Goal: Task Accomplishment & Management: Use online tool/utility

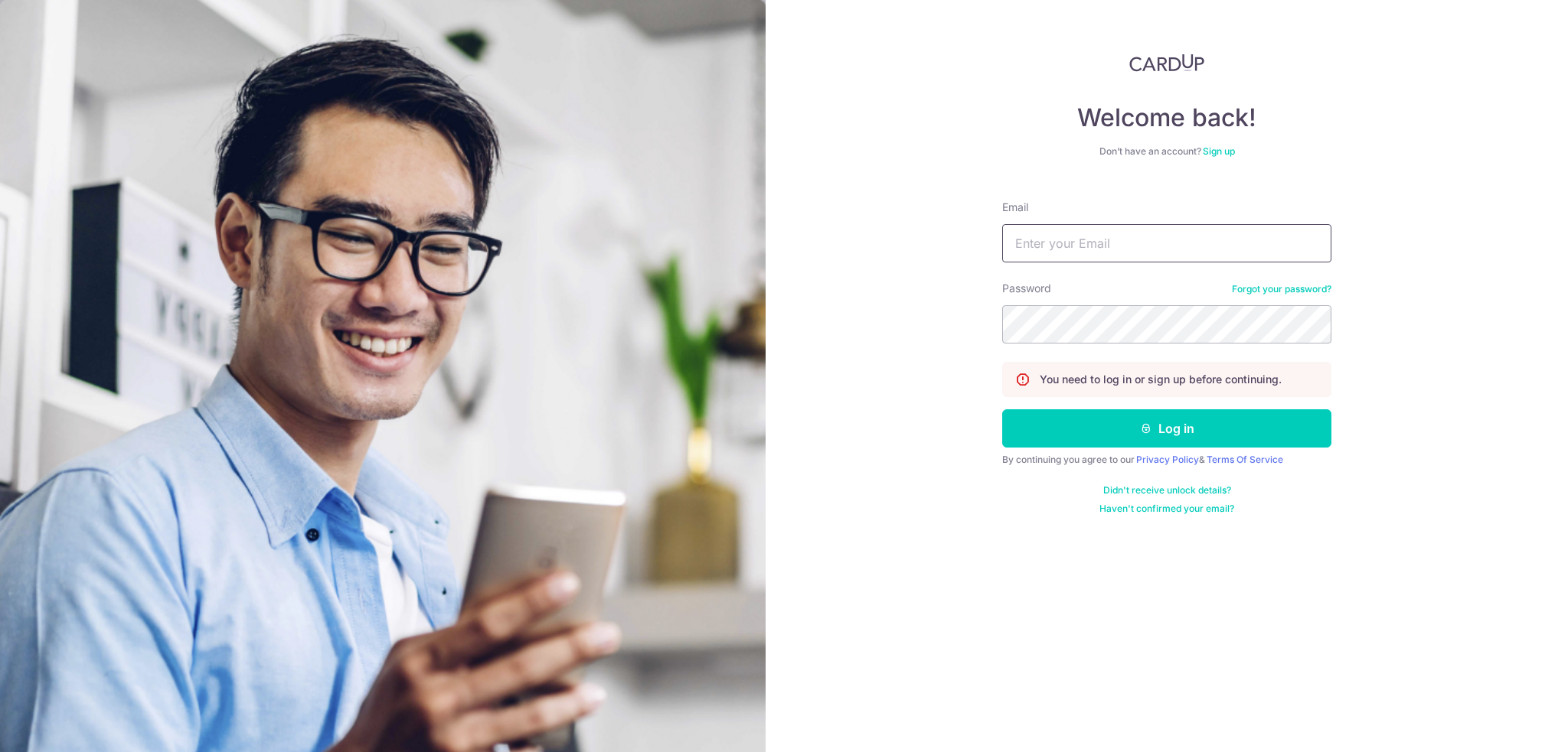
type input "[EMAIL_ADDRESS][DOMAIN_NAME]"
click at [1167, 444] on button "Log in" at bounding box center [1166, 428] width 329 height 38
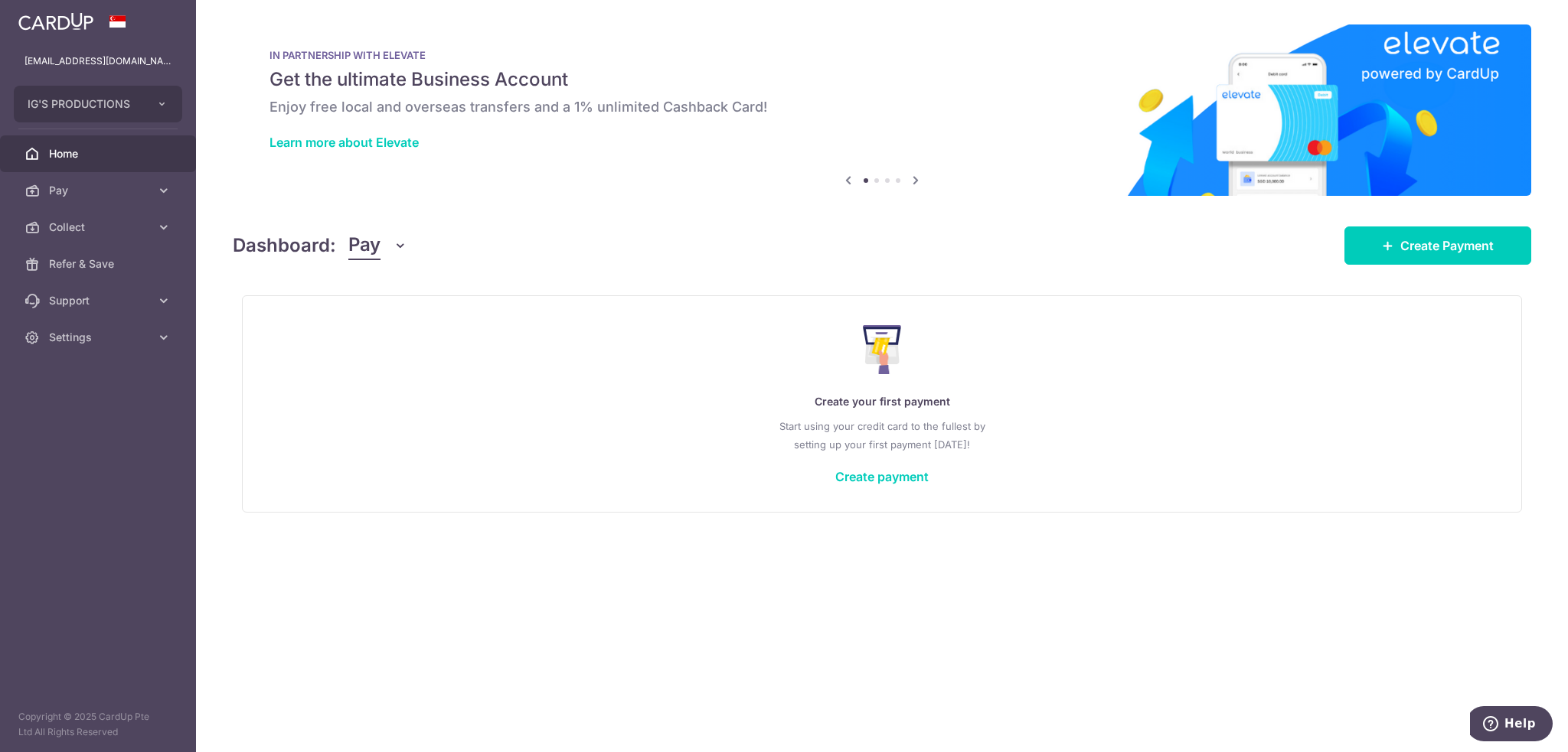
click at [396, 244] on icon "button" at bounding box center [400, 246] width 15 height 15
click at [383, 327] on link "Collect" at bounding box center [428, 325] width 159 height 36
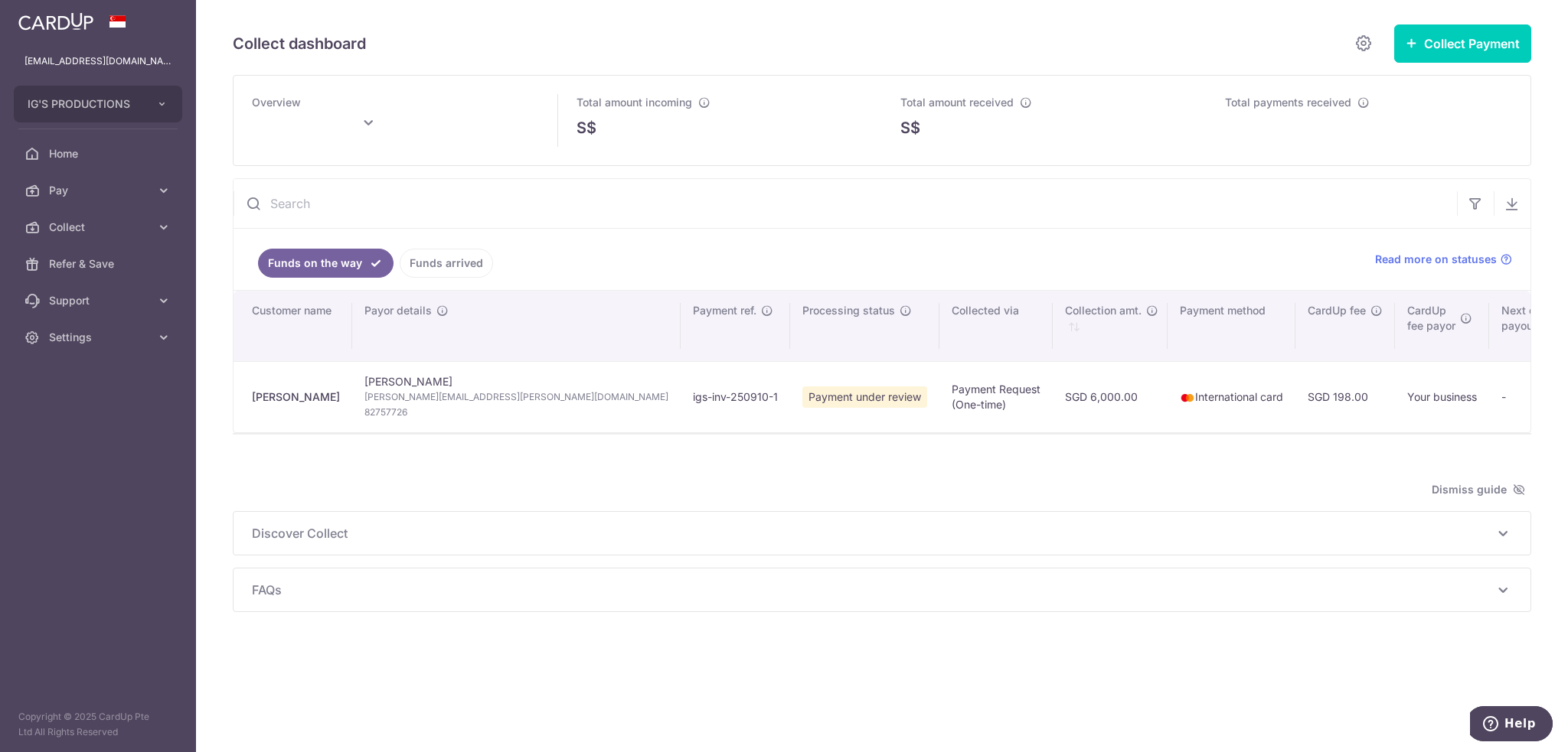
type input "[DATE]"
